Goal: Information Seeking & Learning: Learn about a topic

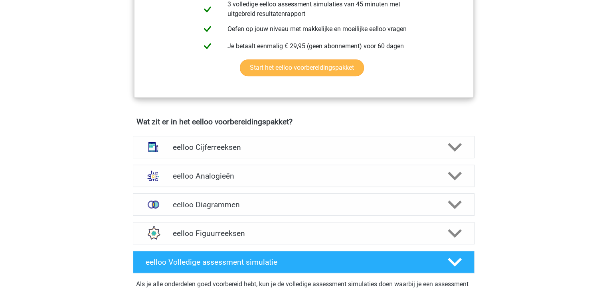
scroll to position [399, 0]
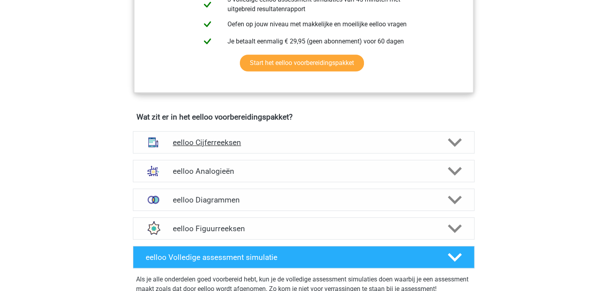
click at [457, 146] on icon at bounding box center [455, 143] width 14 height 14
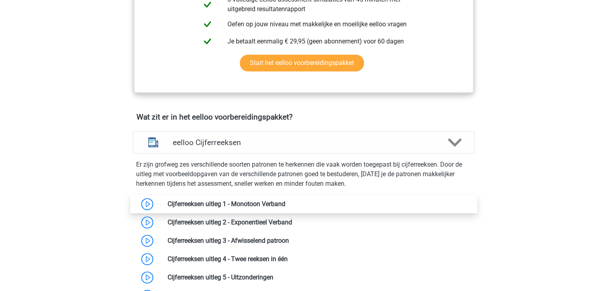
click at [285, 208] on link at bounding box center [285, 204] width 0 height 8
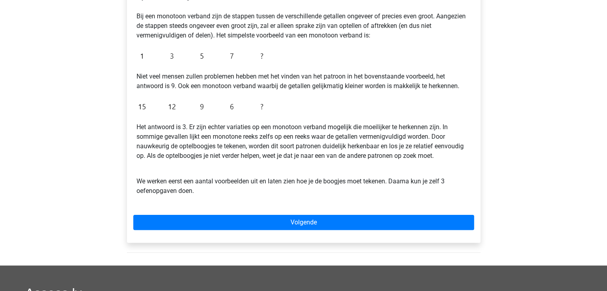
scroll to position [200, 0]
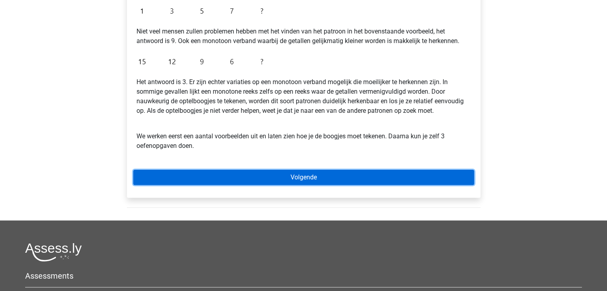
click at [312, 179] on link "Volgende" at bounding box center [303, 177] width 341 height 15
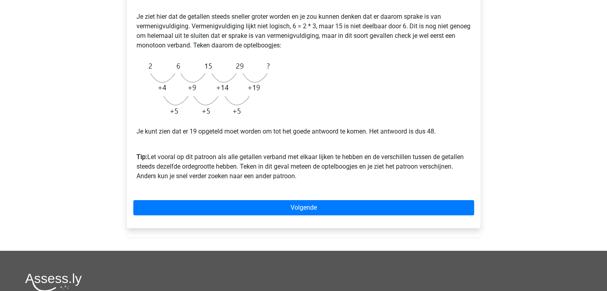
scroll to position [200, 0]
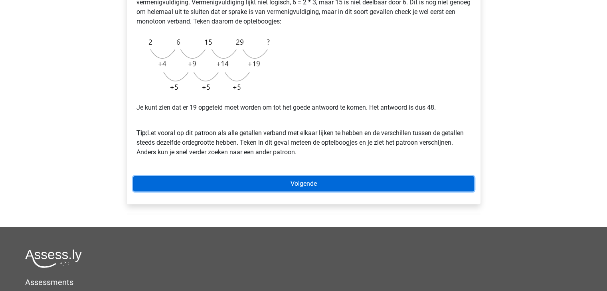
click at [306, 182] on link "Volgende" at bounding box center [303, 183] width 341 height 15
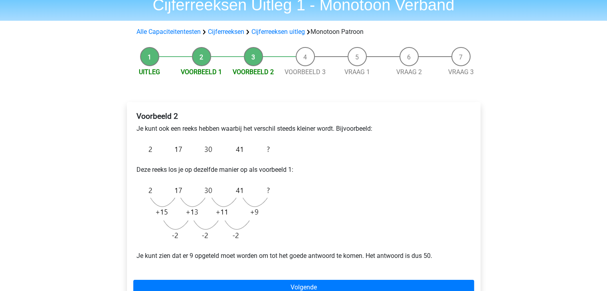
scroll to position [80, 0]
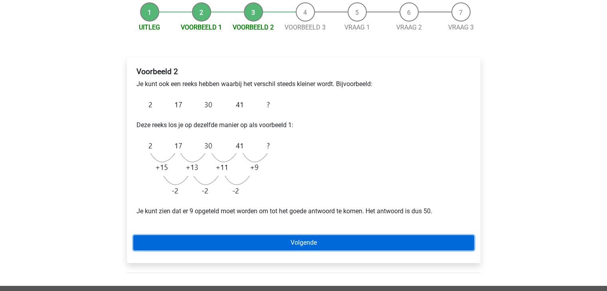
click at [319, 245] on link "Volgende" at bounding box center [303, 242] width 341 height 15
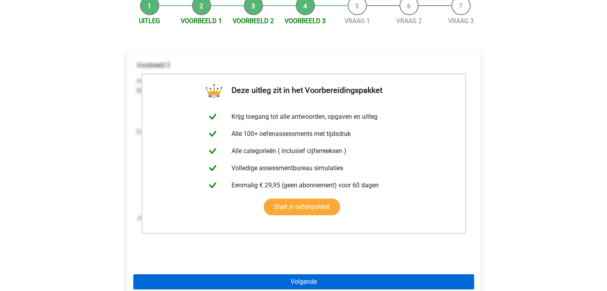
scroll to position [80, 0]
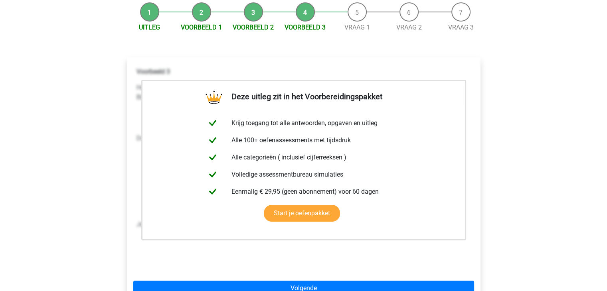
click at [214, 249] on div "Voorbeeld 3 Hetzelfde soort reeks kun je ook tegenkomen bij een reeks waar de g…" at bounding box center [303, 168] width 341 height 208
click at [522, 130] on div "Registreer Nederlands English" at bounding box center [303, 231] width 607 height 622
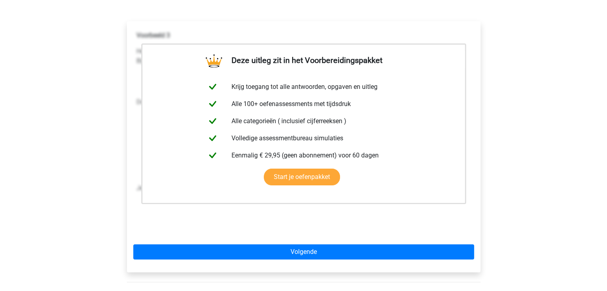
scroll to position [160, 0]
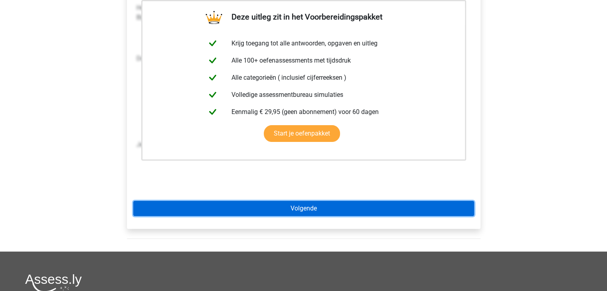
click at [306, 205] on link "Volgende" at bounding box center [303, 208] width 341 height 15
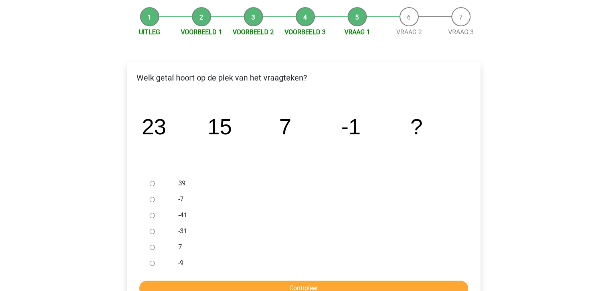
scroll to position [80, 0]
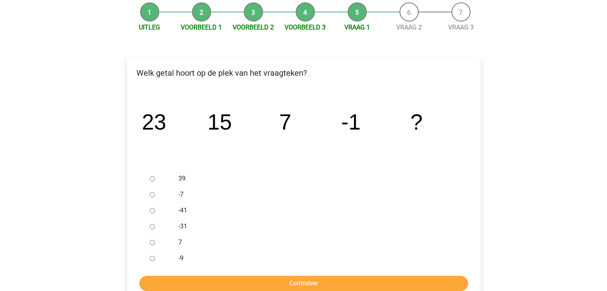
click at [153, 259] on input "-9" at bounding box center [152, 258] width 5 height 5
radio input "true"
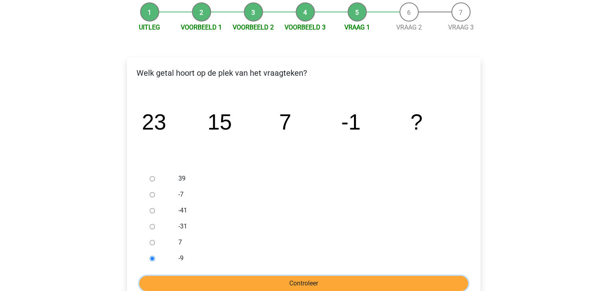
click at [288, 285] on input "Controleer" at bounding box center [303, 283] width 329 height 15
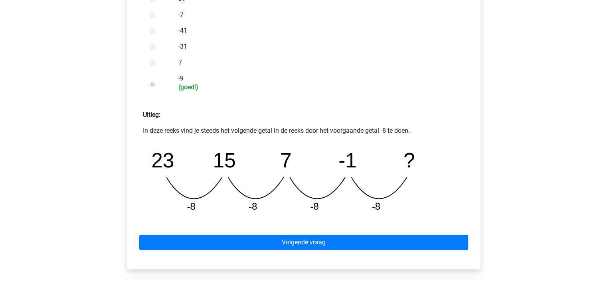
scroll to position [279, 0]
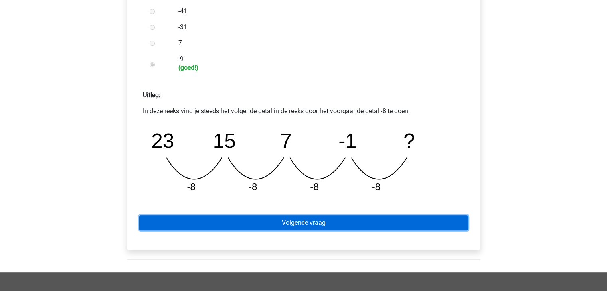
click at [332, 224] on link "Volgende vraag" at bounding box center [303, 222] width 329 height 15
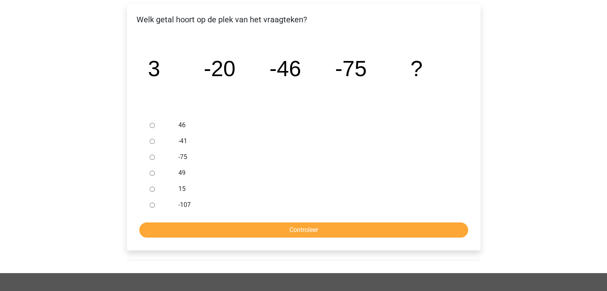
scroll to position [120, 0]
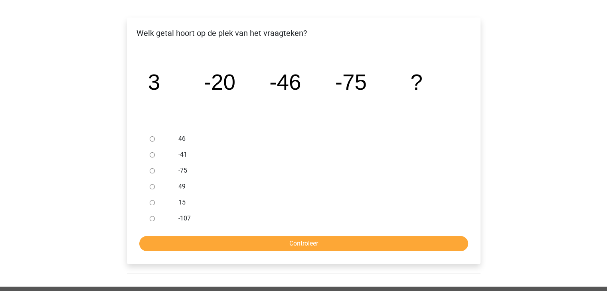
click at [153, 220] on input "-107" at bounding box center [152, 218] width 5 height 5
radio input "true"
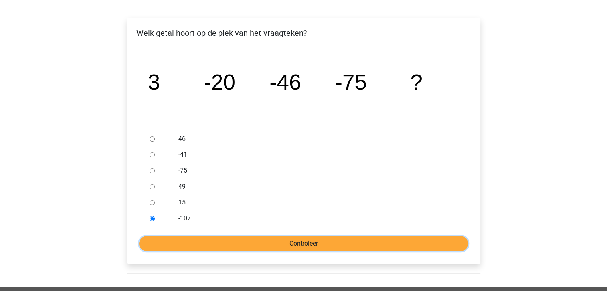
click at [278, 239] on input "Controleer" at bounding box center [303, 243] width 329 height 15
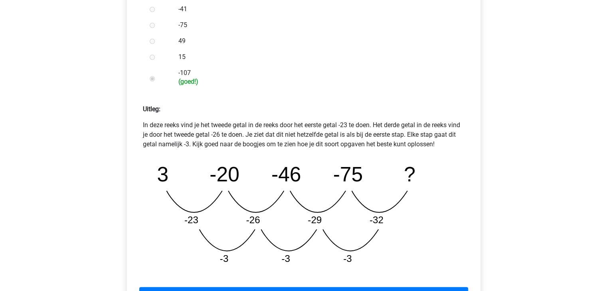
scroll to position [279, 0]
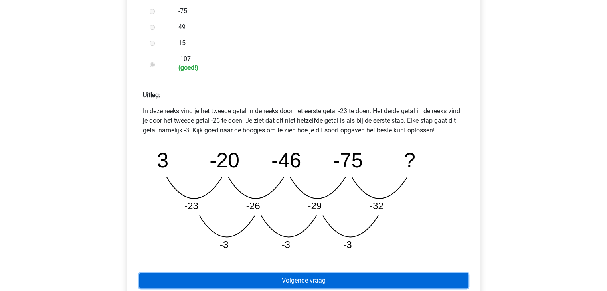
click at [324, 277] on link "Volgende vraag" at bounding box center [303, 280] width 329 height 15
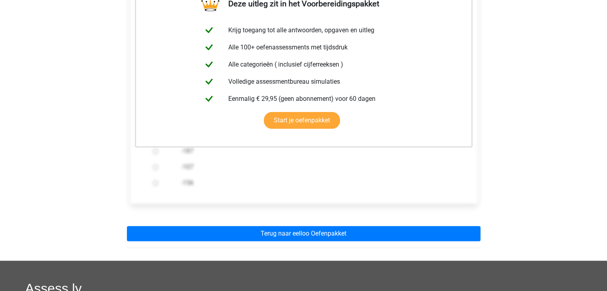
scroll to position [160, 0]
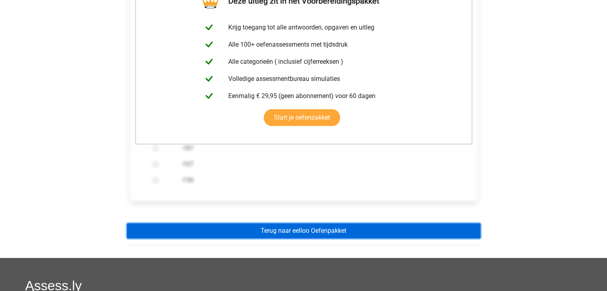
click at [343, 229] on link "Terug naar eelloo Oefenpakket" at bounding box center [304, 230] width 354 height 15
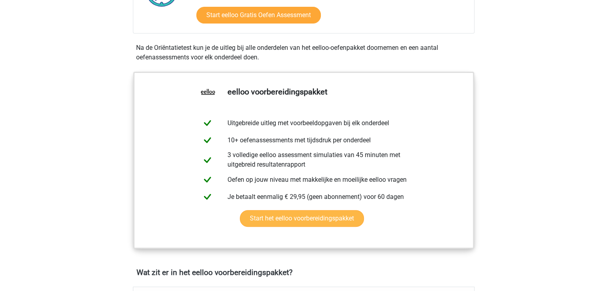
scroll to position [160, 0]
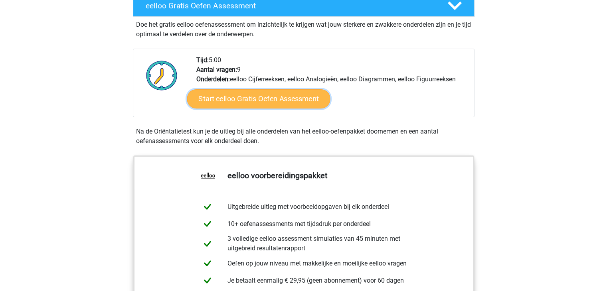
click at [263, 99] on link "Start eelloo Gratis Oefen Assessment" at bounding box center [258, 98] width 143 height 19
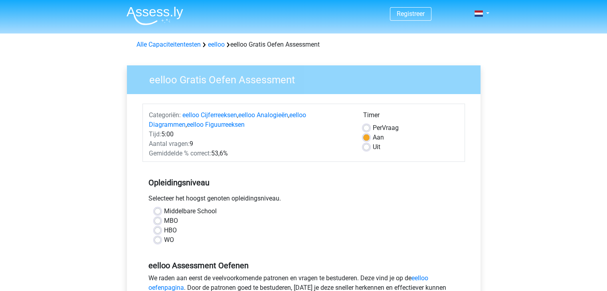
click at [164, 220] on label "MBO" at bounding box center [171, 221] width 14 height 10
click at [156, 220] on input "MBO" at bounding box center [157, 220] width 6 height 8
radio input "true"
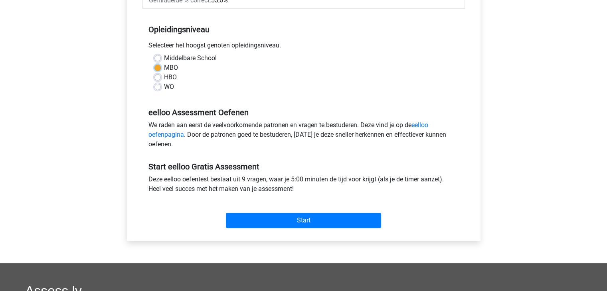
scroll to position [160, 0]
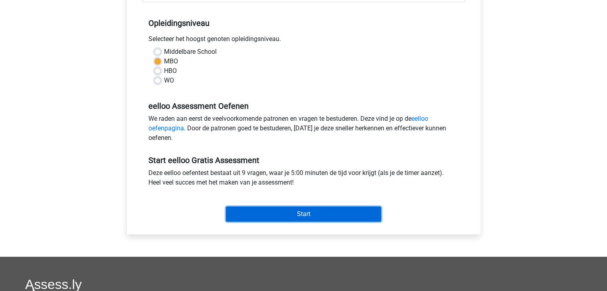
click at [295, 213] on input "Start" at bounding box center [303, 214] width 155 height 15
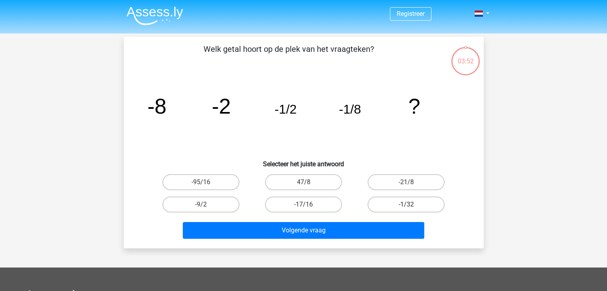
click at [402, 205] on label "-1/32" at bounding box center [406, 205] width 77 height 16
click at [406, 205] on input "-1/32" at bounding box center [408, 207] width 5 height 5
radio input "true"
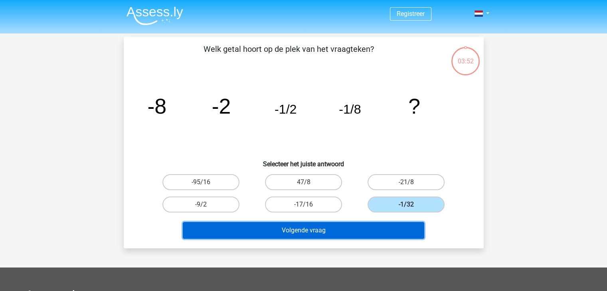
click at [357, 228] on button "Volgende vraag" at bounding box center [303, 230] width 241 height 17
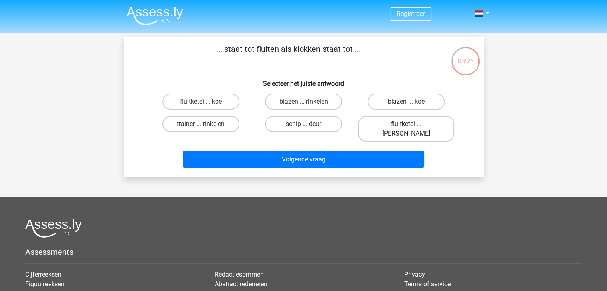
click at [393, 125] on label "fluitketel ... luiden" at bounding box center [406, 129] width 96 height 26
click at [406, 125] on input "fluitketel ... luiden" at bounding box center [408, 126] width 5 height 5
radio input "true"
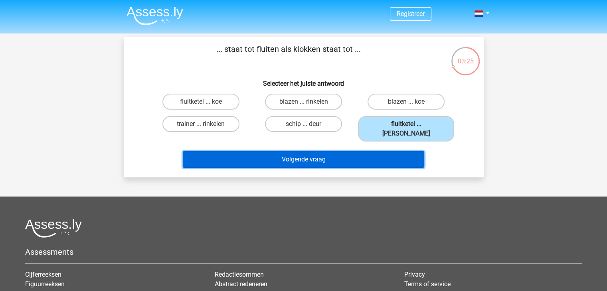
click at [336, 151] on button "Volgende vraag" at bounding box center [303, 159] width 241 height 17
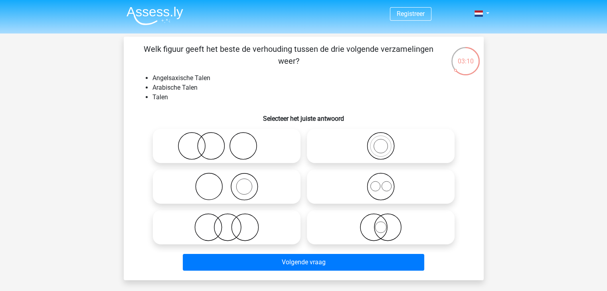
click at [378, 149] on icon at bounding box center [380, 146] width 141 height 28
click at [381, 142] on input "radio" at bounding box center [383, 139] width 5 height 5
radio input "true"
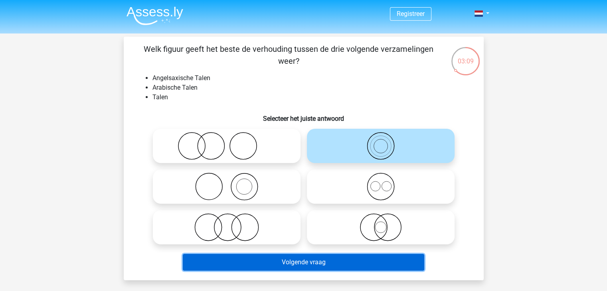
click at [331, 265] on button "Volgende vraag" at bounding box center [303, 262] width 241 height 17
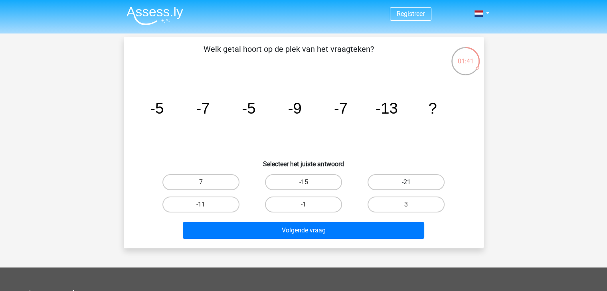
click at [393, 184] on label "-21" at bounding box center [406, 182] width 77 height 16
click at [406, 184] on input "-21" at bounding box center [408, 184] width 5 height 5
radio input "true"
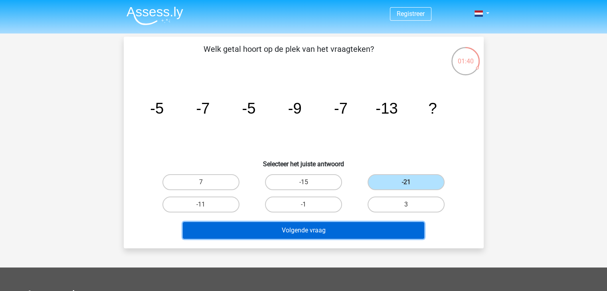
click at [351, 229] on button "Volgende vraag" at bounding box center [303, 230] width 241 height 17
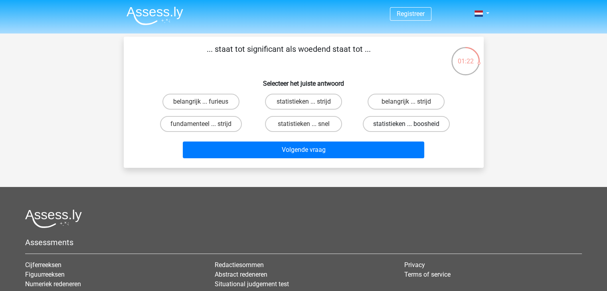
click at [384, 124] on label "statistieken ... boosheid" at bounding box center [406, 124] width 87 height 16
click at [406, 124] on input "statistieken ... boosheid" at bounding box center [408, 126] width 5 height 5
radio input "true"
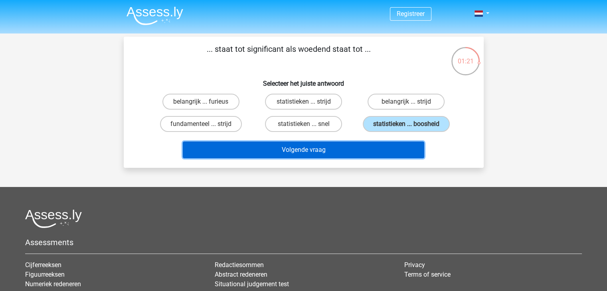
click at [326, 150] on button "Volgende vraag" at bounding box center [303, 150] width 241 height 17
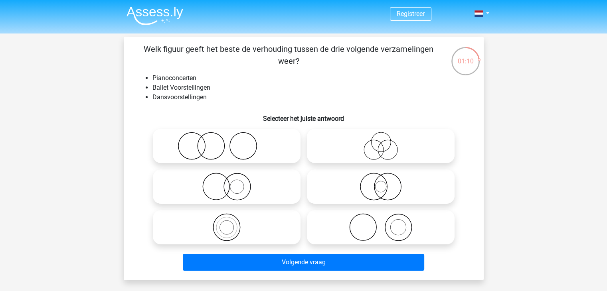
click at [197, 142] on icon at bounding box center [226, 146] width 141 height 28
click at [227, 142] on input "radio" at bounding box center [229, 139] width 5 height 5
radio input "true"
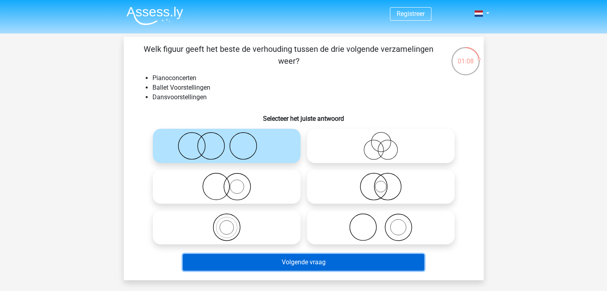
click at [261, 266] on button "Volgende vraag" at bounding box center [303, 262] width 241 height 17
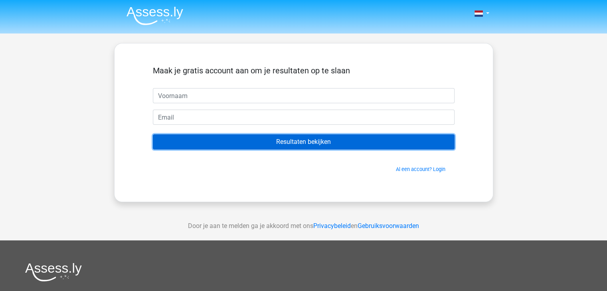
click at [218, 141] on input "Resultaten bekijken" at bounding box center [304, 141] width 302 height 15
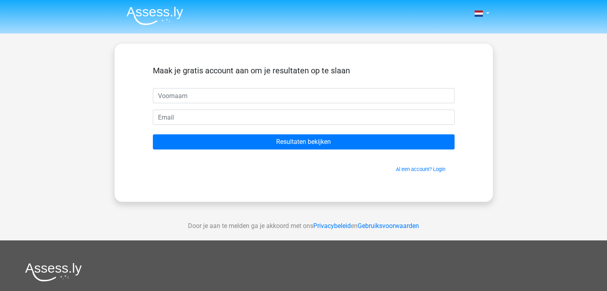
click at [284, 155] on form "Maak je gratis account aan om je resultaten op te slaan Resultaten bekijken Al …" at bounding box center [304, 119] width 302 height 107
click at [497, 186] on div "Nederlands English" at bounding box center [303, 225] width 607 height 451
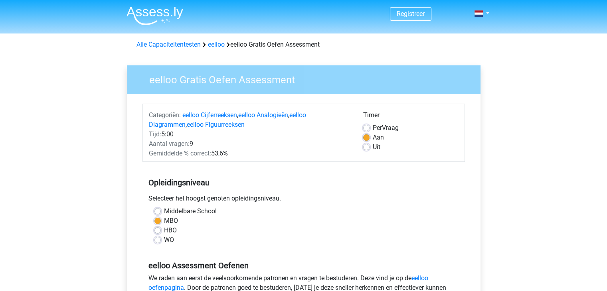
click at [373, 147] on label "Uit" at bounding box center [377, 147] width 8 height 10
click at [367, 147] on input "Uit" at bounding box center [366, 146] width 6 height 8
radio input "true"
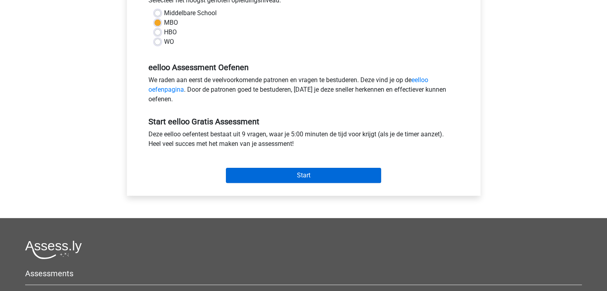
scroll to position [200, 0]
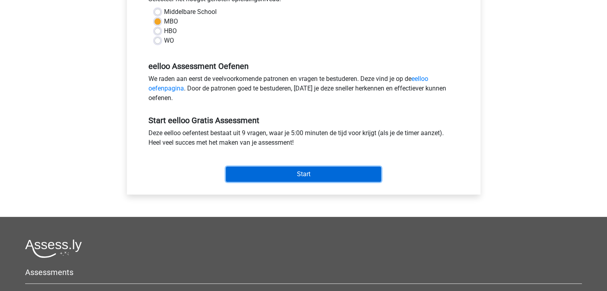
click at [306, 172] on input "Start" at bounding box center [303, 174] width 155 height 15
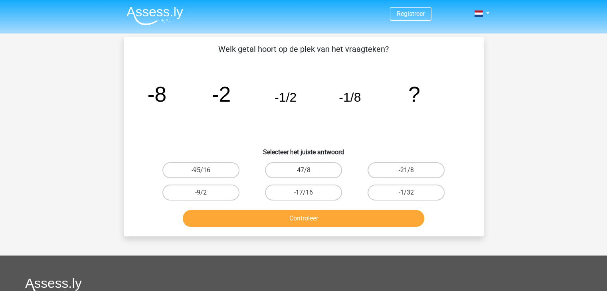
click at [410, 194] on input "-1/32" at bounding box center [408, 195] width 5 height 5
radio input "true"
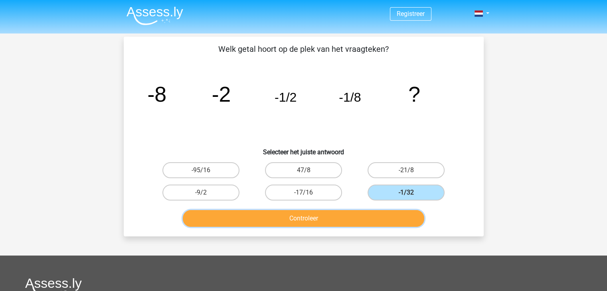
click at [333, 216] on button "Controleer" at bounding box center [303, 218] width 241 height 17
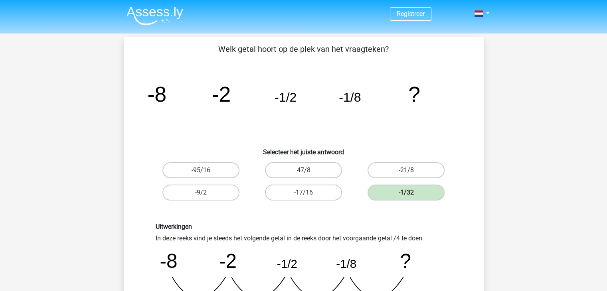
click at [415, 168] on label "-21/8" at bounding box center [406, 170] width 77 height 16
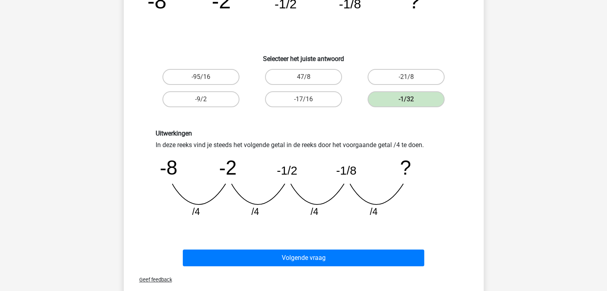
scroll to position [80, 0]
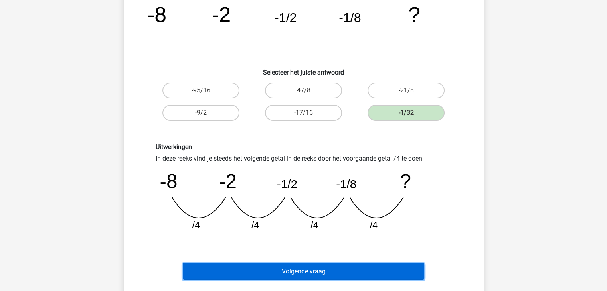
click at [327, 274] on button "Volgende vraag" at bounding box center [303, 271] width 241 height 17
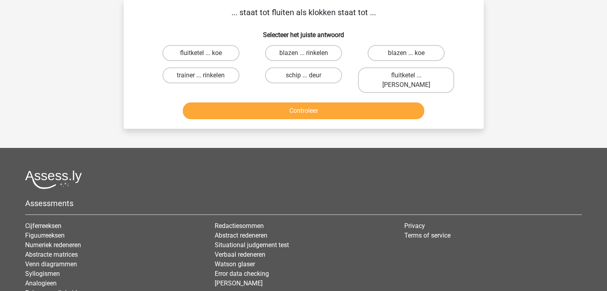
scroll to position [0, 0]
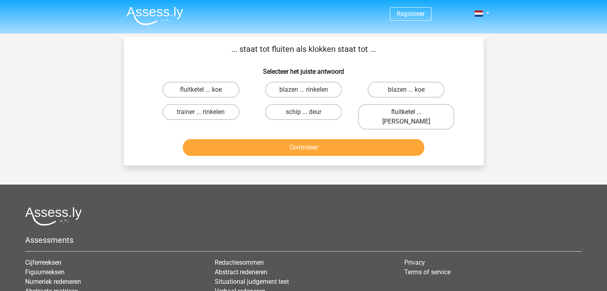
click at [396, 112] on label "fluitketel ... luiden" at bounding box center [406, 117] width 96 height 26
click at [406, 112] on input "fluitketel ... luiden" at bounding box center [408, 114] width 5 height 5
radio input "true"
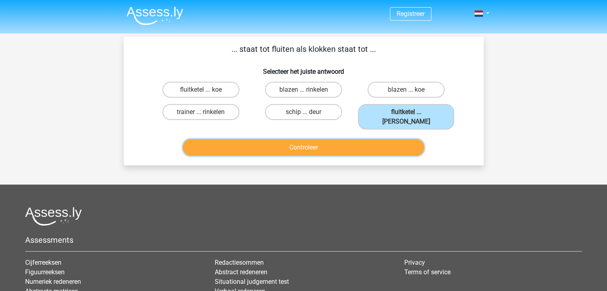
click at [342, 143] on button "Controleer" at bounding box center [303, 147] width 241 height 17
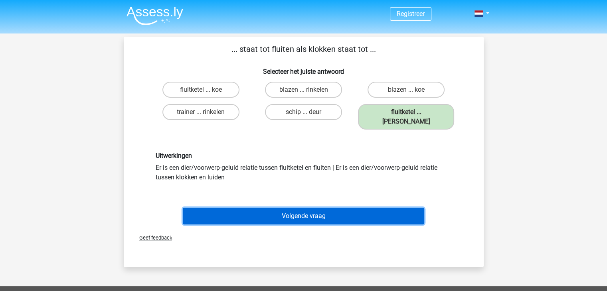
click at [298, 210] on button "Volgende vraag" at bounding box center [303, 216] width 241 height 17
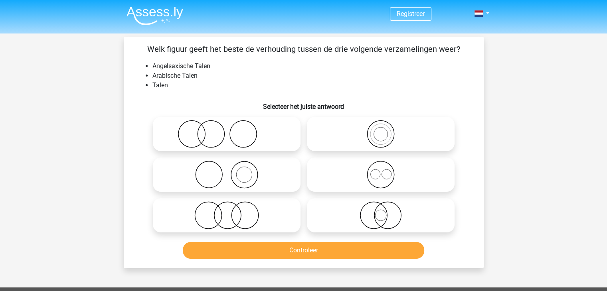
click at [378, 138] on icon at bounding box center [380, 134] width 141 height 28
click at [381, 130] on input "radio" at bounding box center [383, 127] width 5 height 5
radio input "true"
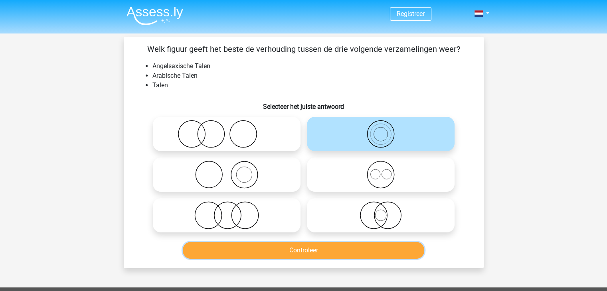
click at [306, 251] on button "Controleer" at bounding box center [303, 250] width 241 height 17
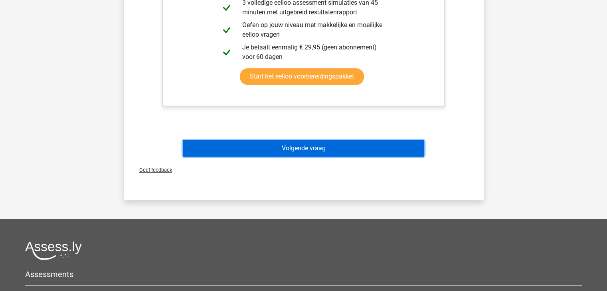
click at [308, 152] on button "Volgende vraag" at bounding box center [303, 148] width 241 height 17
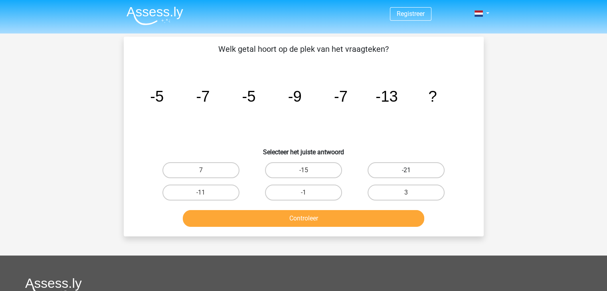
click at [415, 172] on label "-21" at bounding box center [406, 170] width 77 height 16
click at [411, 172] on input "-21" at bounding box center [408, 172] width 5 height 5
radio input "true"
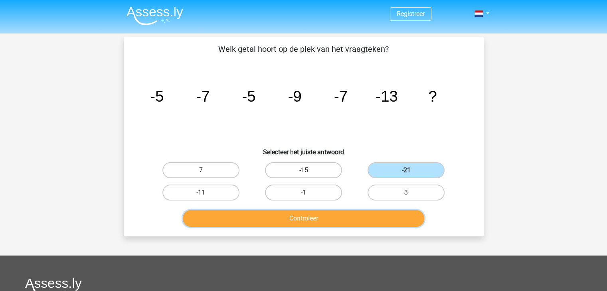
click at [342, 218] on button "Controleer" at bounding box center [303, 218] width 241 height 17
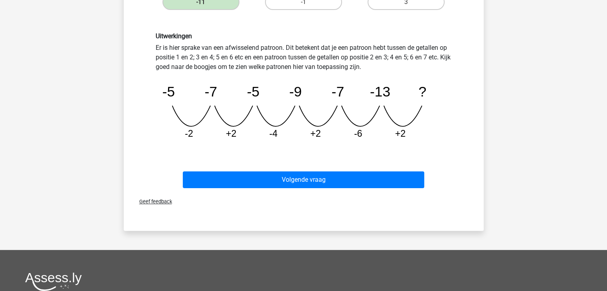
scroll to position [200, 0]
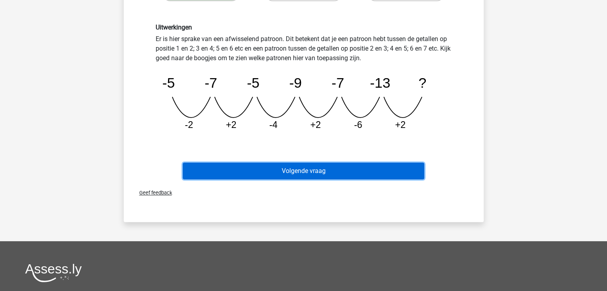
click at [315, 174] on button "Volgende vraag" at bounding box center [303, 171] width 241 height 17
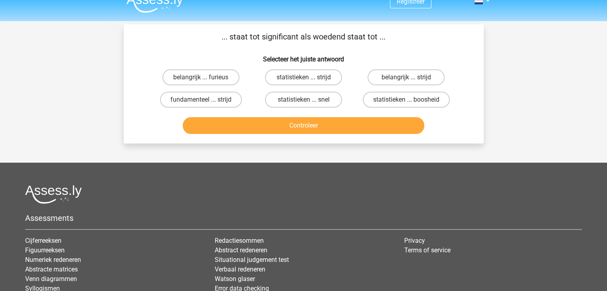
scroll to position [0, 0]
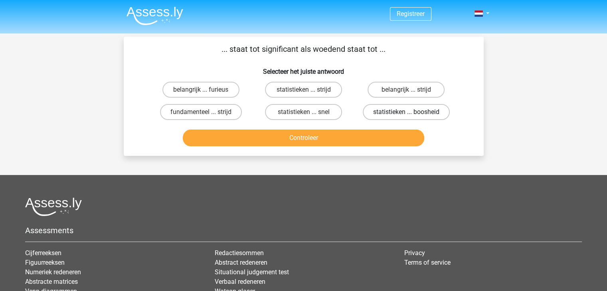
click at [382, 113] on label "statistieken ... boosheid" at bounding box center [406, 112] width 87 height 16
click at [406, 113] on input "statistieken ... boosheid" at bounding box center [408, 114] width 5 height 5
radio input "true"
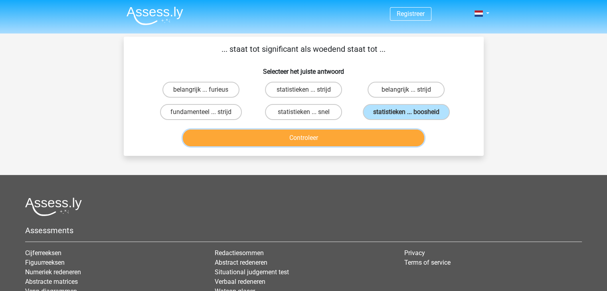
click at [346, 133] on button "Controleer" at bounding box center [303, 138] width 241 height 17
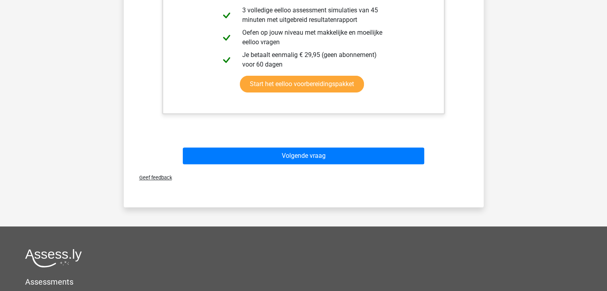
scroll to position [239, 0]
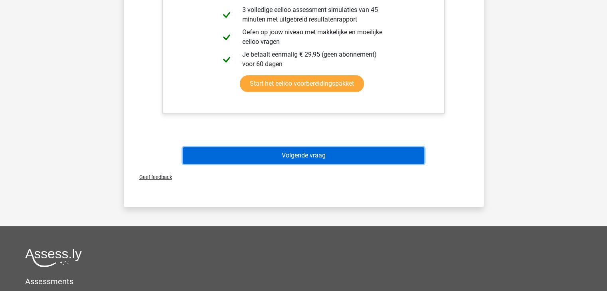
click at [295, 157] on button "Volgende vraag" at bounding box center [303, 155] width 241 height 17
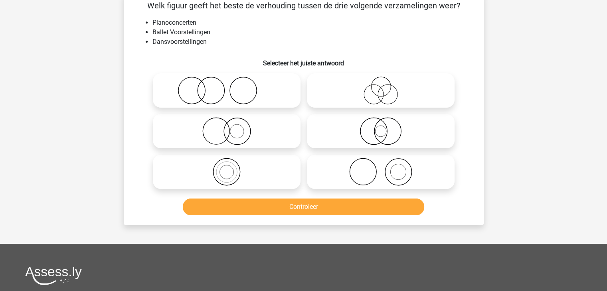
scroll to position [37, 0]
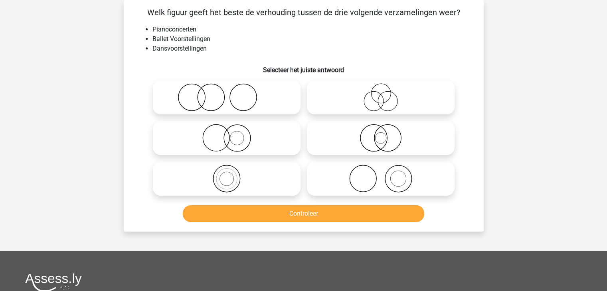
click at [382, 147] on icon at bounding box center [380, 138] width 141 height 28
click at [382, 134] on input "radio" at bounding box center [383, 131] width 5 height 5
radio input "true"
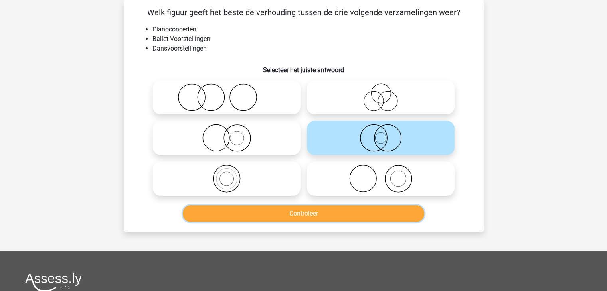
click at [340, 211] on button "Controleer" at bounding box center [303, 214] width 241 height 17
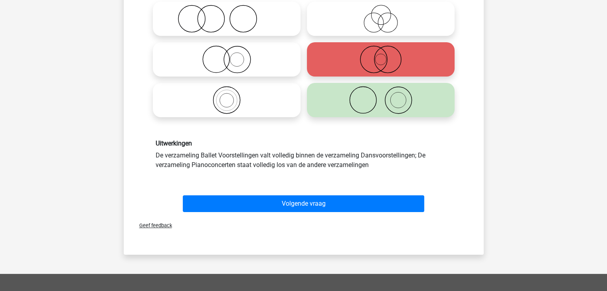
scroll to position [0, 0]
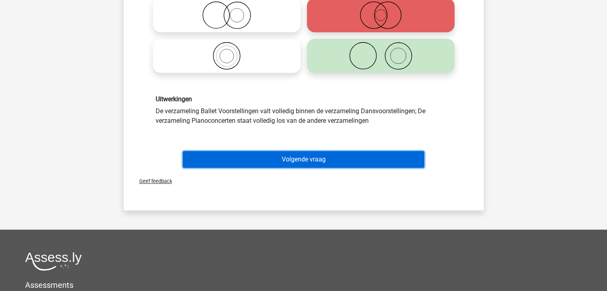
click at [310, 156] on button "Volgende vraag" at bounding box center [303, 159] width 241 height 17
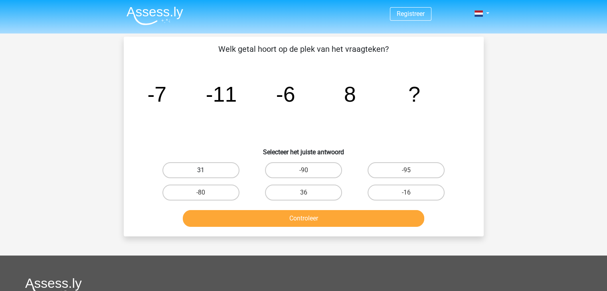
click at [223, 169] on label "31" at bounding box center [200, 170] width 77 height 16
click at [206, 170] on input "31" at bounding box center [203, 172] width 5 height 5
radio input "true"
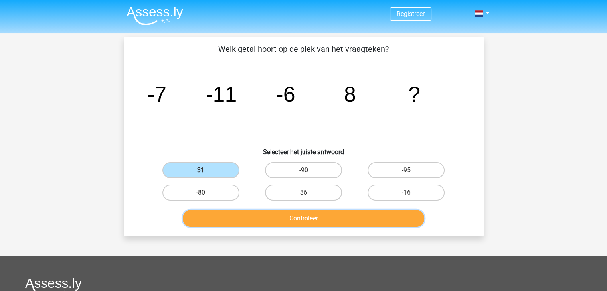
click at [312, 216] on button "Controleer" at bounding box center [303, 218] width 241 height 17
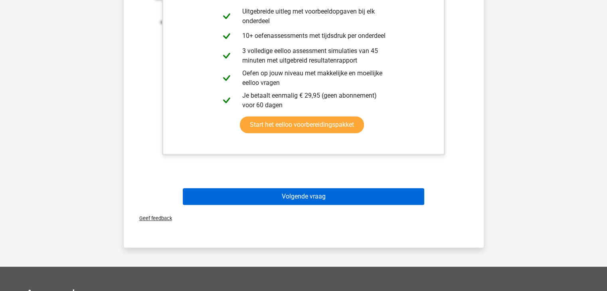
scroll to position [279, 0]
click at [320, 192] on button "Volgende vraag" at bounding box center [303, 196] width 241 height 17
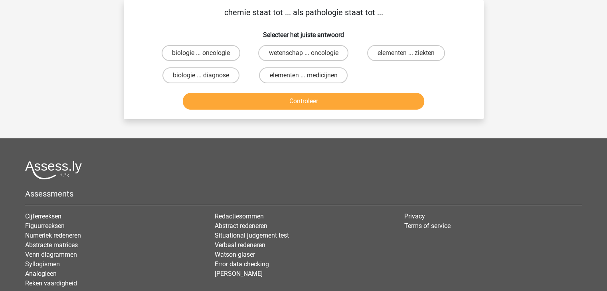
scroll to position [0, 0]
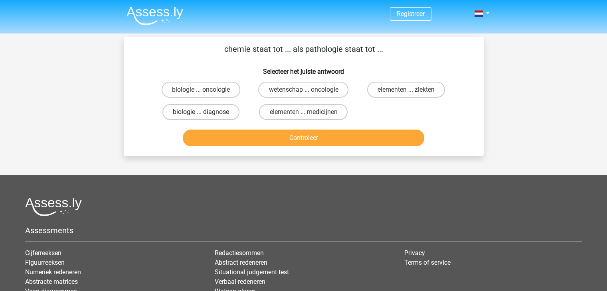
click at [194, 113] on label "biologie ... diagnose" at bounding box center [200, 112] width 77 height 16
click at [201, 113] on input "biologie ... diagnose" at bounding box center [203, 114] width 5 height 5
radio input "true"
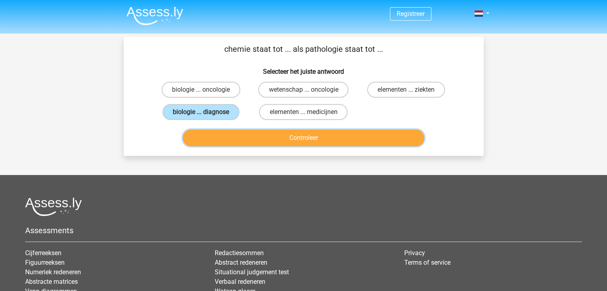
click at [349, 141] on button "Controleer" at bounding box center [303, 138] width 241 height 17
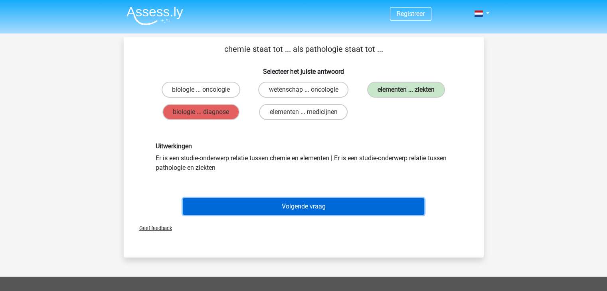
click at [306, 207] on button "Volgende vraag" at bounding box center [303, 206] width 241 height 17
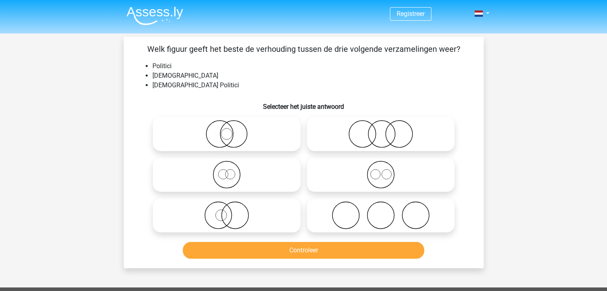
click at [360, 132] on icon at bounding box center [380, 134] width 141 height 28
click at [381, 130] on input "radio" at bounding box center [383, 127] width 5 height 5
radio input "true"
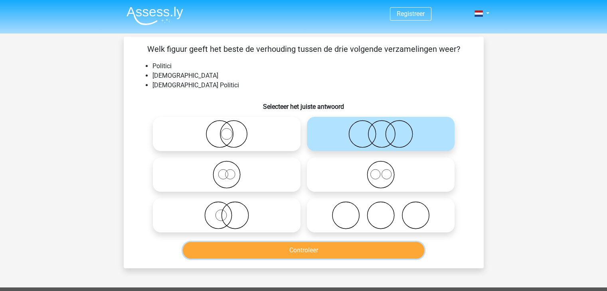
click at [332, 253] on button "Controleer" at bounding box center [303, 250] width 241 height 17
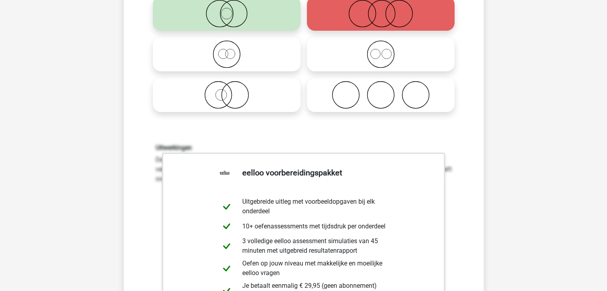
scroll to position [120, 0]
click at [455, 165] on div "Uitwerkingen De verzameling Nederlandse Politici valt volledig binnen de verzam…" at bounding box center [304, 165] width 308 height 40
click at [460, 165] on div "Uitwerkingen De verzameling Nederlandse Politici valt volledig binnen de verzam…" at bounding box center [303, 249] width 334 height 247
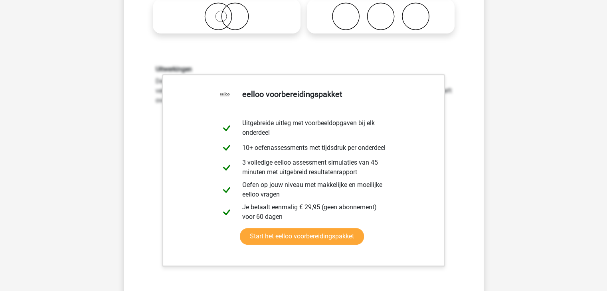
scroll to position [200, 0]
click at [412, 278] on div "Uitwerkingen De verzameling Nederlandse Politici valt volledig binnen de verzam…" at bounding box center [303, 169] width 334 height 247
click at [364, 228] on link "Start het eelloo voorbereidingspakket" at bounding box center [302, 236] width 124 height 17
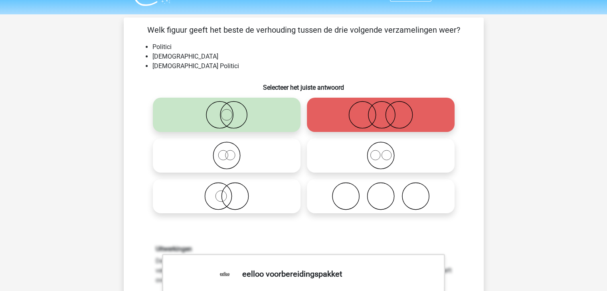
scroll to position [0, 0]
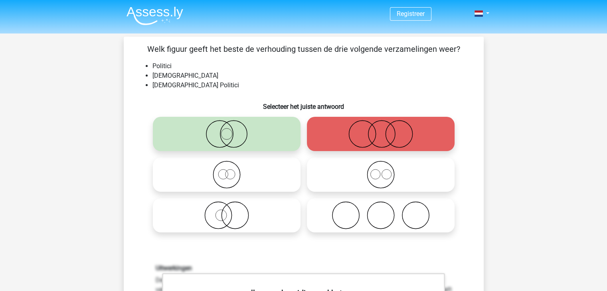
click at [338, 138] on icon at bounding box center [380, 134] width 141 height 28
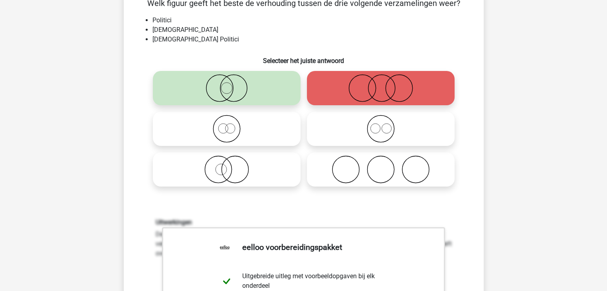
scroll to position [160, 0]
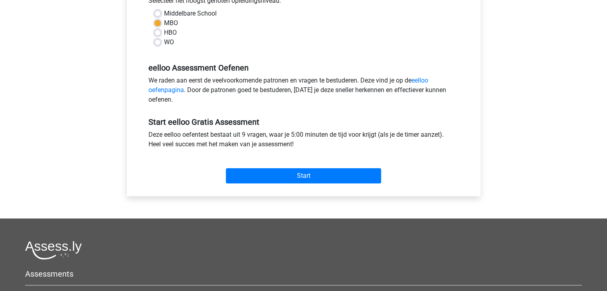
scroll to position [200, 0]
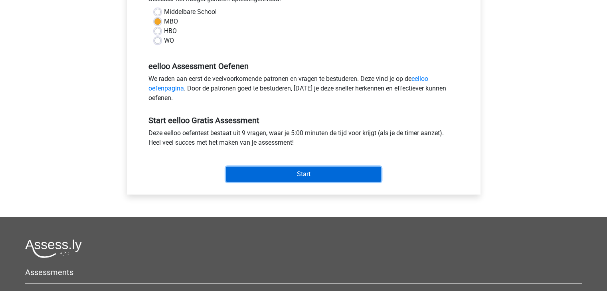
click at [329, 170] on input "Start" at bounding box center [303, 174] width 155 height 15
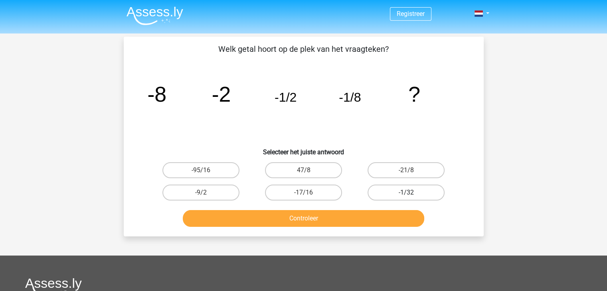
click at [404, 192] on label "-1/32" at bounding box center [406, 193] width 77 height 16
click at [406, 193] on input "-1/32" at bounding box center [408, 195] width 5 height 5
radio input "true"
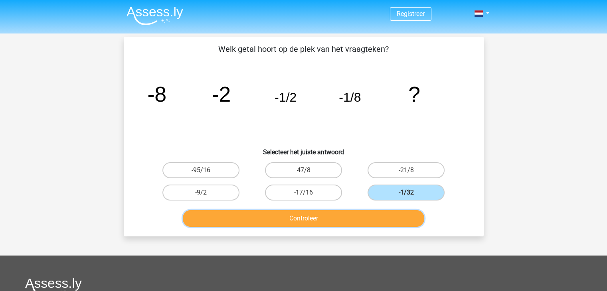
click at [369, 219] on button "Controleer" at bounding box center [303, 218] width 241 height 17
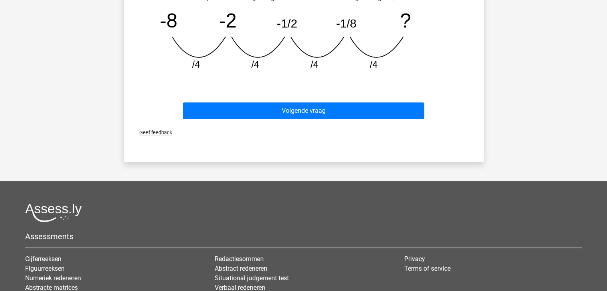
scroll to position [279, 0]
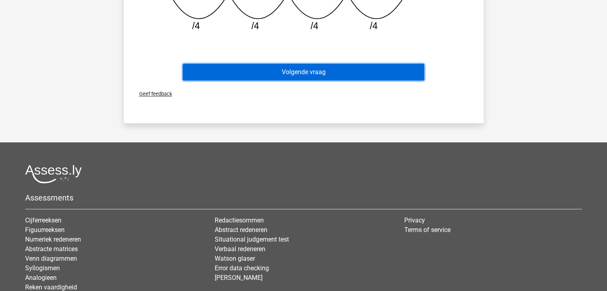
click at [336, 67] on button "Volgende vraag" at bounding box center [303, 72] width 241 height 17
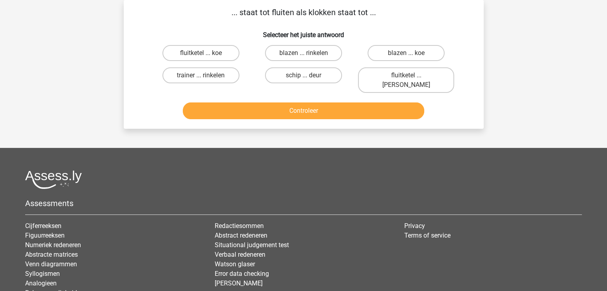
scroll to position [0, 0]
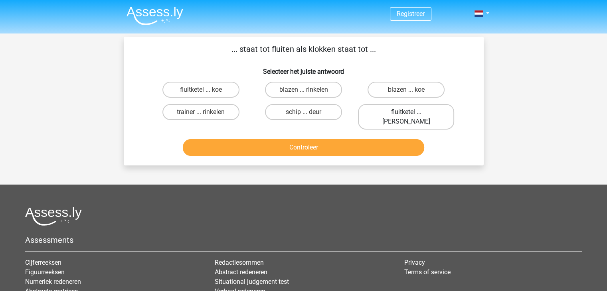
click at [381, 111] on label "fluitketel ... [PERSON_NAME]" at bounding box center [406, 117] width 96 height 26
click at [406, 112] on input "fluitketel ... [PERSON_NAME]" at bounding box center [408, 114] width 5 height 5
radio input "true"
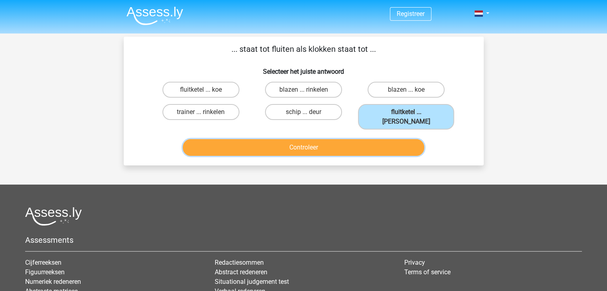
click at [374, 139] on button "Controleer" at bounding box center [303, 147] width 241 height 17
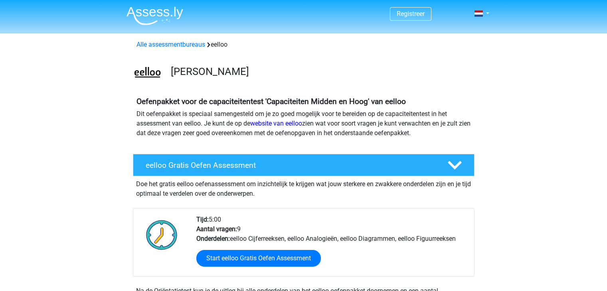
scroll to position [160, 0]
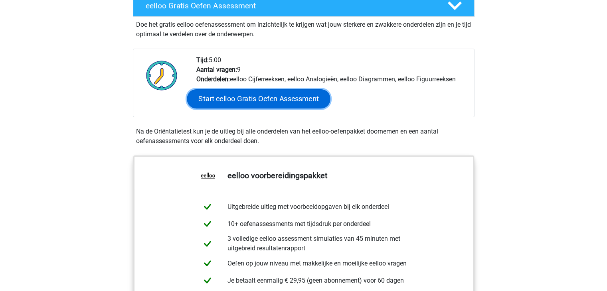
click at [244, 102] on link "Start eelloo Gratis Oefen Assessment" at bounding box center [258, 98] width 143 height 19
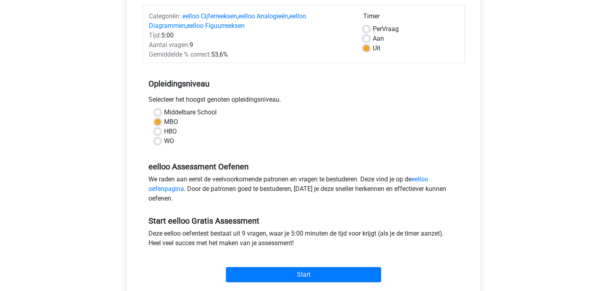
scroll to position [120, 0]
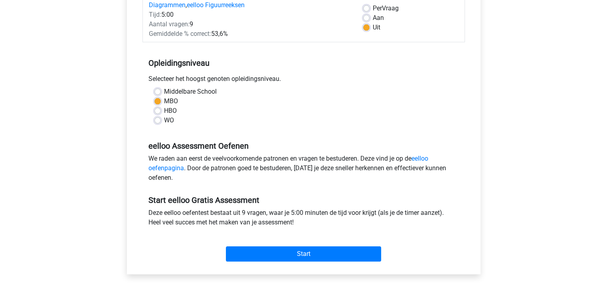
click at [164, 123] on label "WO" at bounding box center [169, 121] width 10 height 10
click at [160, 123] on input "WO" at bounding box center [157, 120] width 6 height 8
radio input "true"
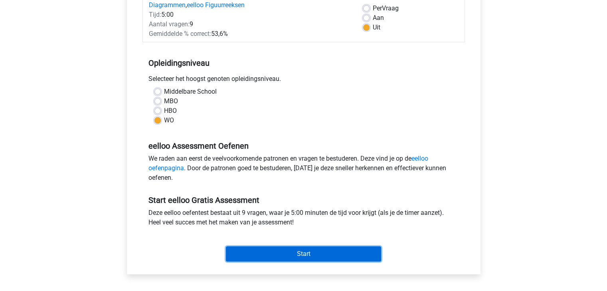
click at [280, 254] on input "Start" at bounding box center [303, 254] width 155 height 15
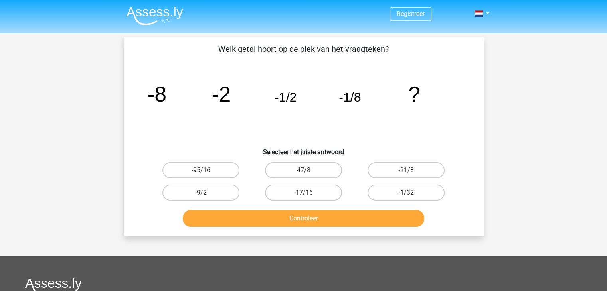
click at [392, 192] on label "-1/32" at bounding box center [406, 193] width 77 height 16
click at [406, 193] on input "-1/32" at bounding box center [408, 195] width 5 height 5
radio input "true"
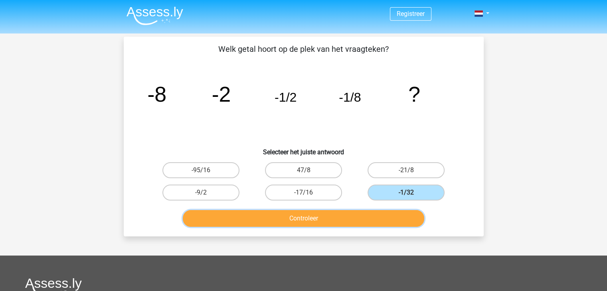
click at [362, 217] on button "Controleer" at bounding box center [303, 218] width 241 height 17
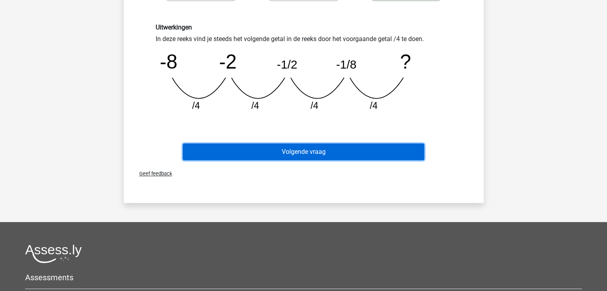
click at [344, 152] on button "Volgende vraag" at bounding box center [303, 152] width 241 height 17
